Goal: Task Accomplishment & Management: Use online tool/utility

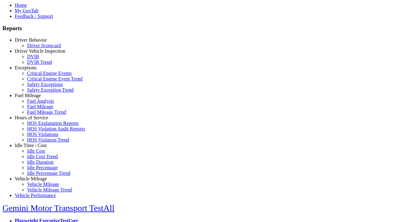
click at [35, 98] on link "Fuel Mileage" at bounding box center [28, 95] width 26 height 5
click at [40, 109] on link "Fuel Mileage" at bounding box center [40, 106] width 26 height 5
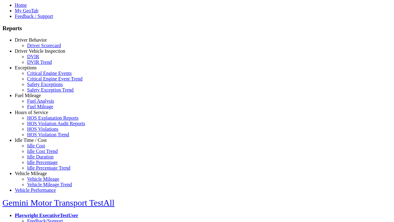
scroll to position [15, 0]
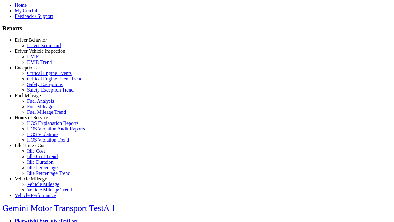
select select
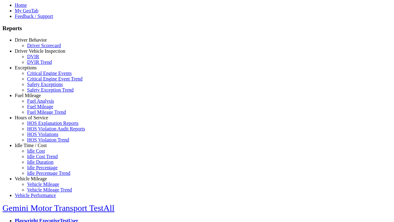
select select
